Goal: Task Accomplishment & Management: Manage account settings

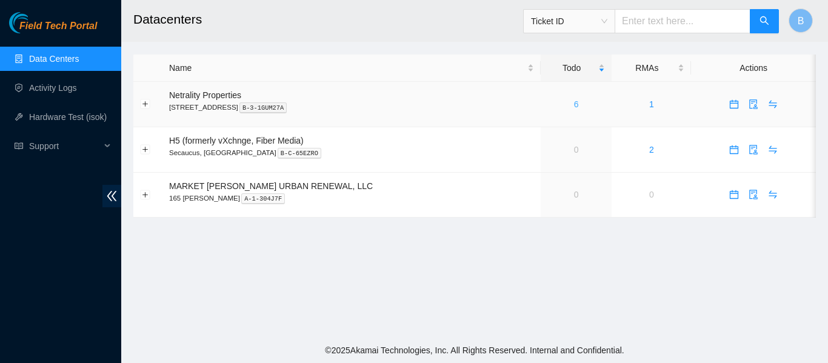
click at [574, 106] on link "6" at bounding box center [576, 104] width 5 height 10
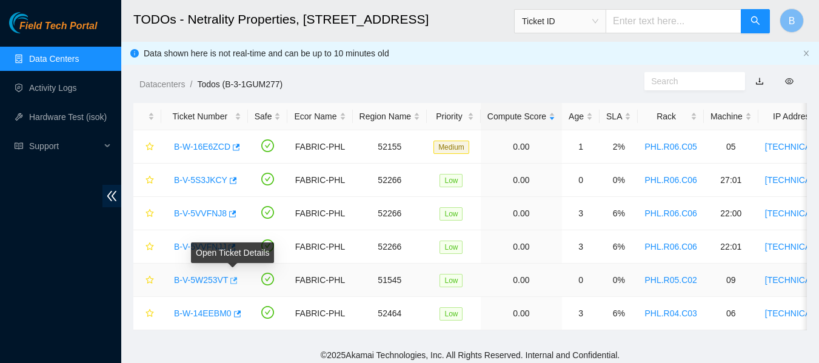
click at [236, 282] on icon "button" at bounding box center [234, 280] width 7 height 7
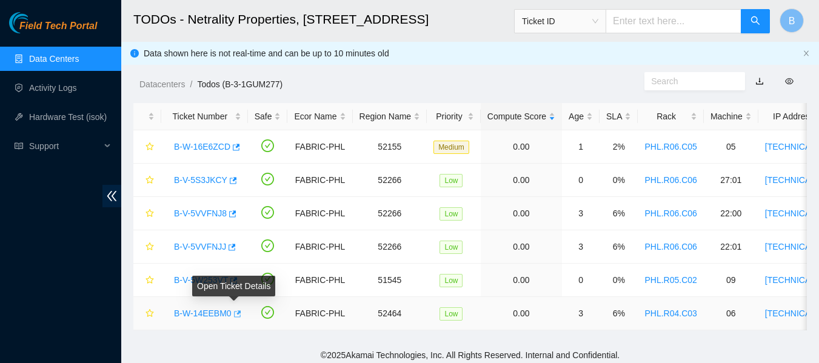
click at [235, 317] on icon "button" at bounding box center [236, 314] width 8 height 8
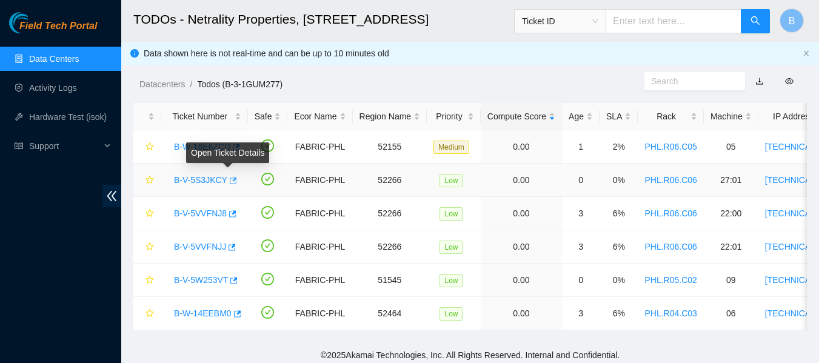
click at [230, 181] on icon "button" at bounding box center [233, 180] width 7 height 7
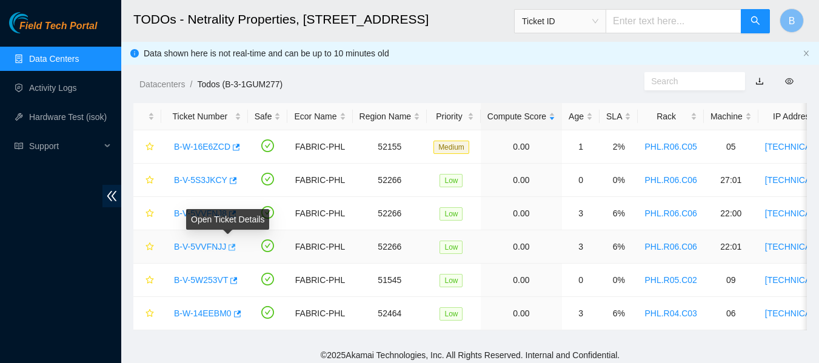
click at [229, 245] on icon "button" at bounding box center [232, 247] width 7 height 7
click at [229, 250] on icon "button" at bounding box center [231, 247] width 8 height 8
click at [661, 114] on div "Rack" at bounding box center [671, 116] width 52 height 13
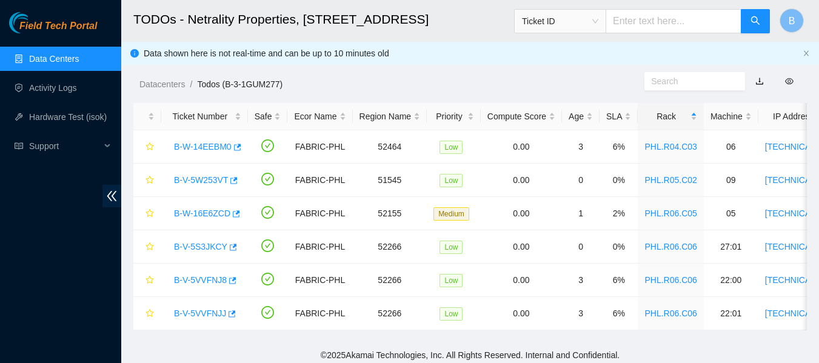
click at [444, 87] on ol "Datacenters / Todos (B-3-1GUM277) /" at bounding box center [391, 84] width 505 height 13
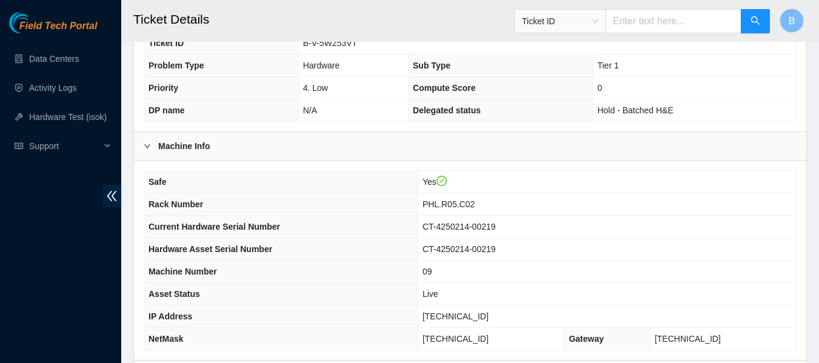
scroll to position [473, 0]
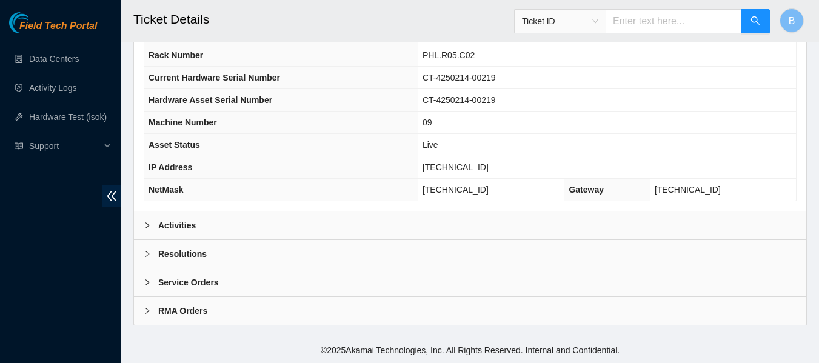
click at [257, 223] on div "Activities" at bounding box center [470, 226] width 672 height 28
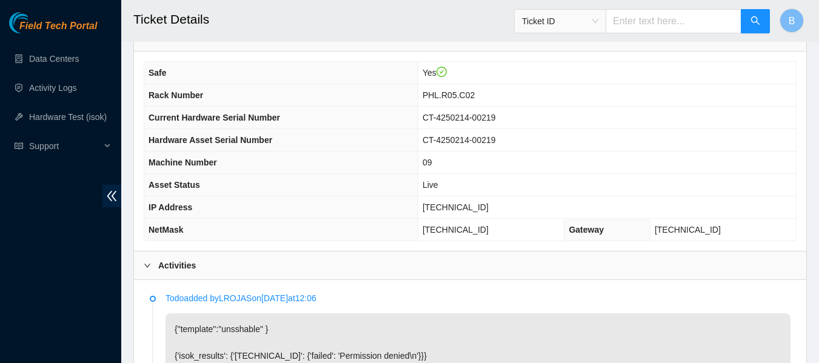
scroll to position [395, 0]
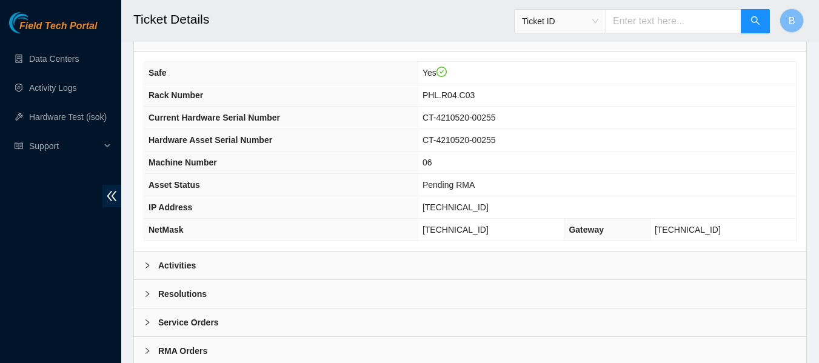
scroll to position [473, 0]
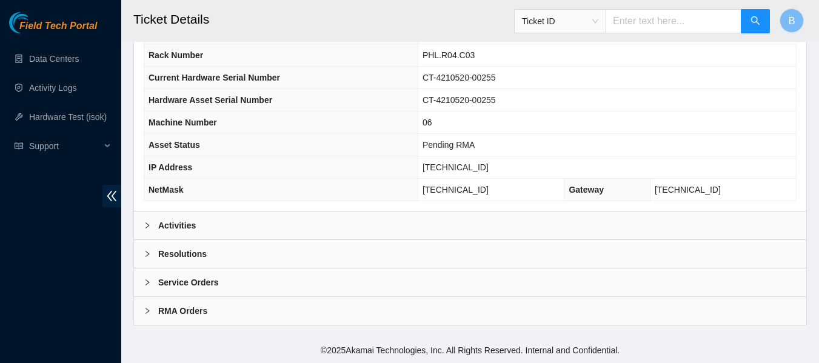
click at [209, 229] on div "Activities" at bounding box center [470, 226] width 672 height 28
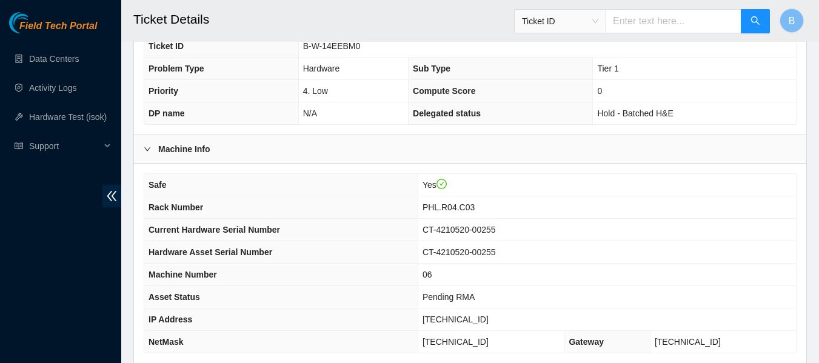
scroll to position [312, 0]
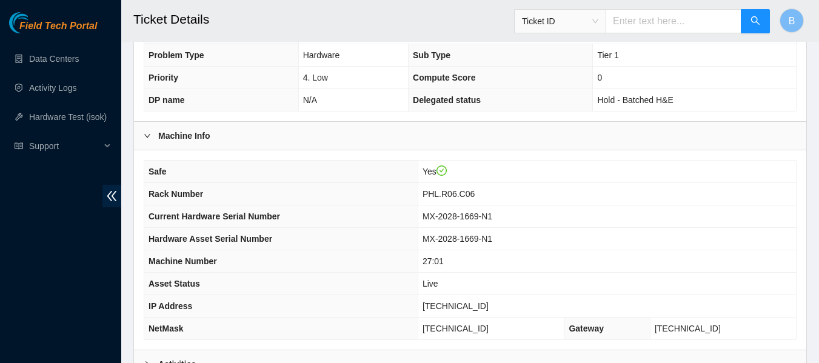
scroll to position [473, 0]
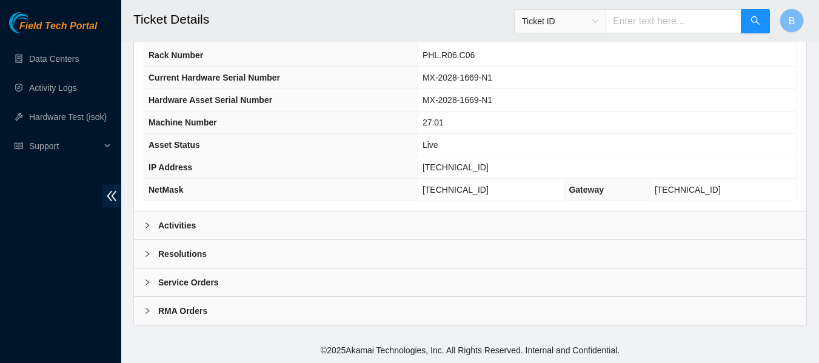
click at [272, 215] on div "Activities" at bounding box center [470, 226] width 672 height 28
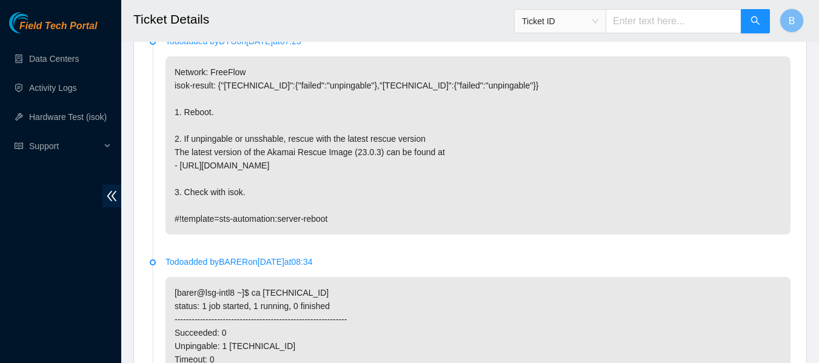
scroll to position [691, 0]
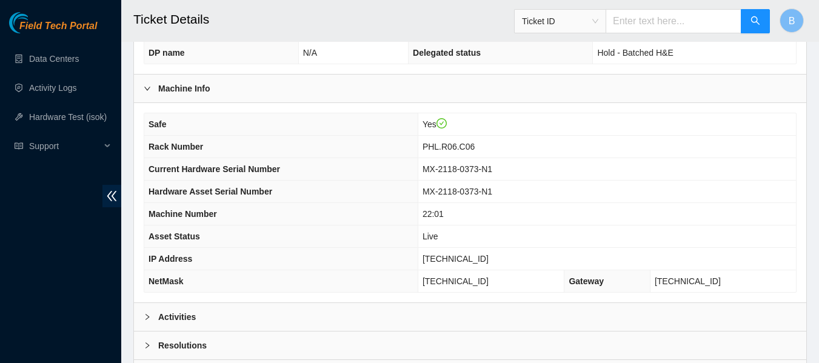
scroll to position [473, 0]
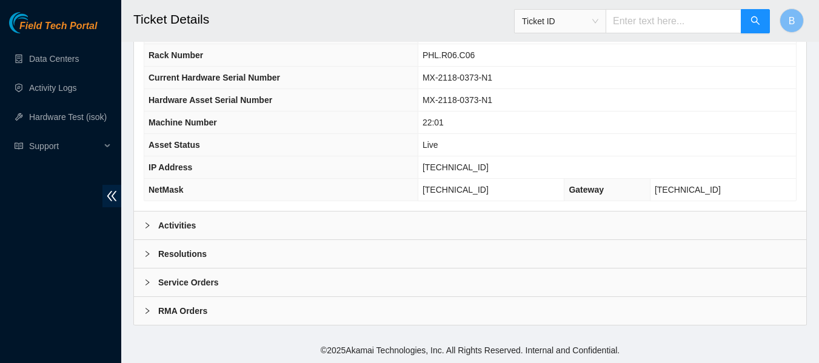
click at [209, 217] on div "Activities" at bounding box center [470, 226] width 672 height 28
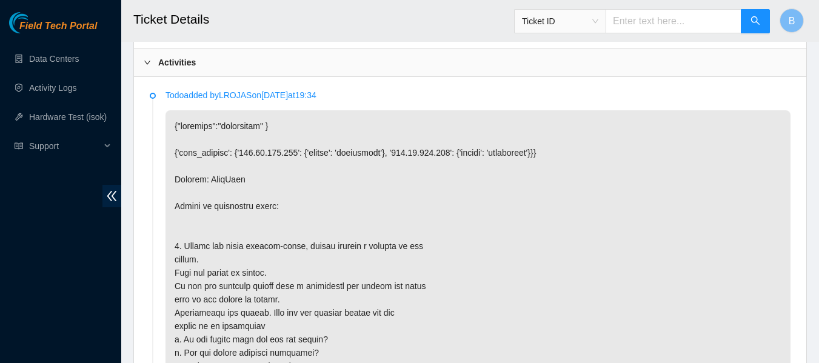
scroll to position [685, 0]
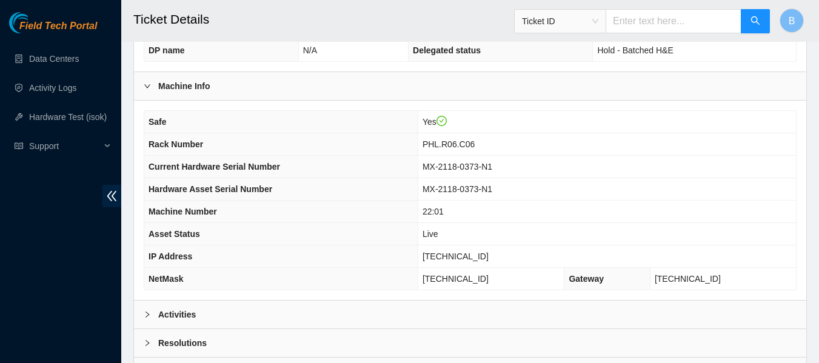
scroll to position [473, 0]
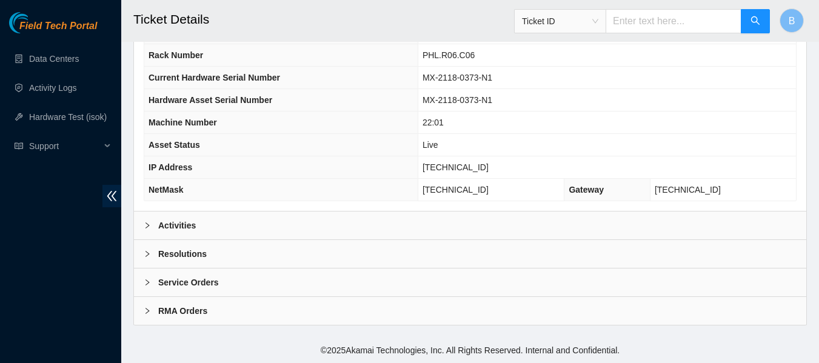
click at [190, 220] on b "Activities" at bounding box center [177, 225] width 38 height 13
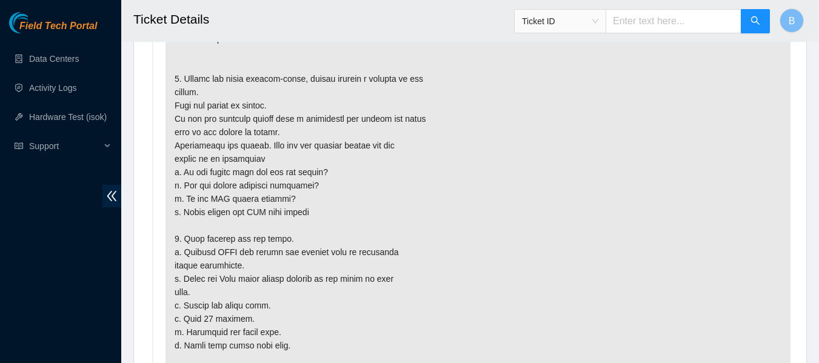
scroll to position [770, 0]
